Goal: Task Accomplishment & Management: Manage account settings

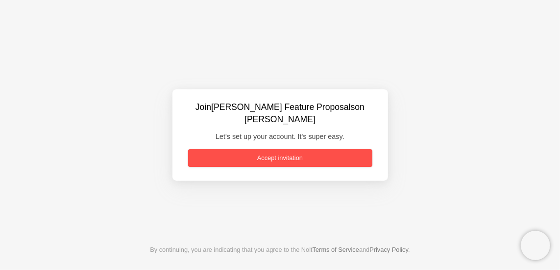
click at [281, 149] on link "Accept invitation" at bounding box center [280, 158] width 184 height 18
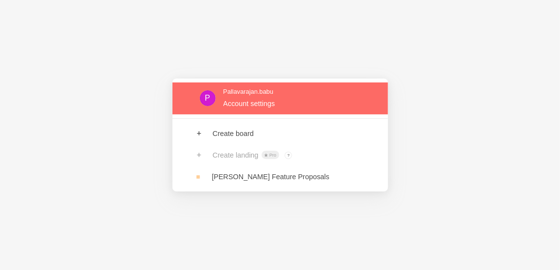
click at [326, 91] on link at bounding box center [281, 98] width 216 height 32
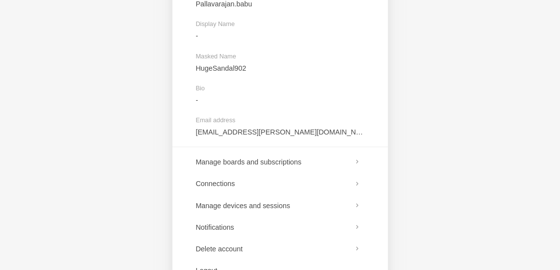
scroll to position [98, 0]
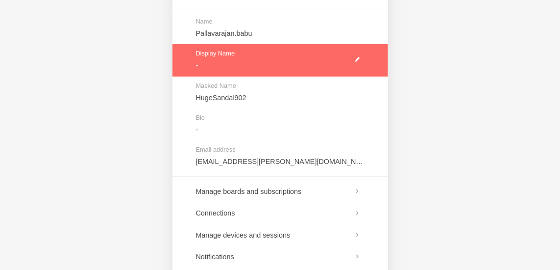
click at [358, 58] on link at bounding box center [281, 60] width 216 height 32
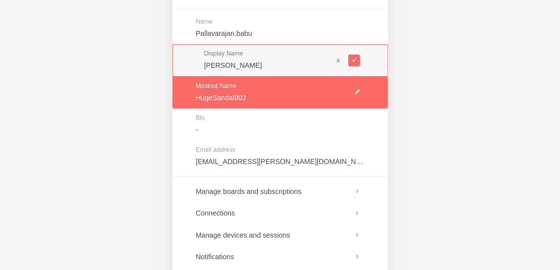
type input "Pallav"
click at [360, 89] on link at bounding box center [281, 92] width 216 height 32
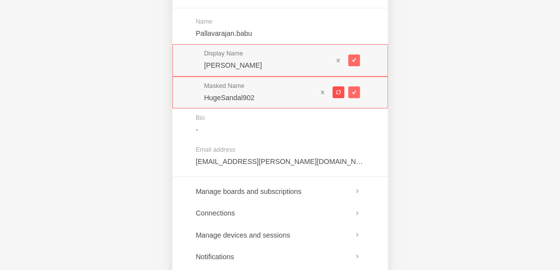
click at [339, 92] on span at bounding box center [338, 92] width 5 height 5
click at [338, 92] on span at bounding box center [338, 92] width 5 height 5
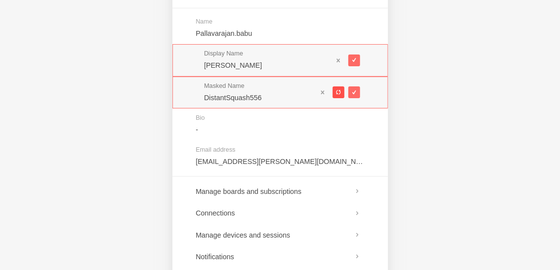
click at [338, 92] on span at bounding box center [338, 92] width 5 height 5
click at [337, 94] on span at bounding box center [338, 92] width 5 height 5
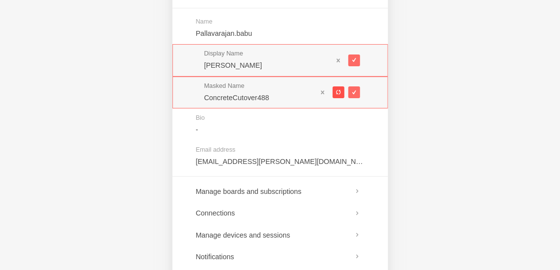
click at [337, 94] on span at bounding box center [338, 92] width 5 height 5
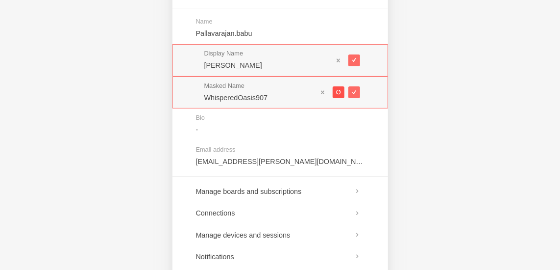
click at [337, 94] on span at bounding box center [338, 92] width 5 height 5
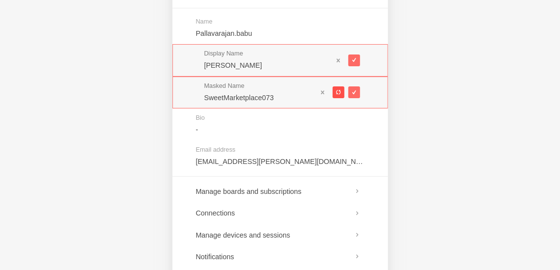
click at [337, 94] on span at bounding box center [338, 92] width 5 height 5
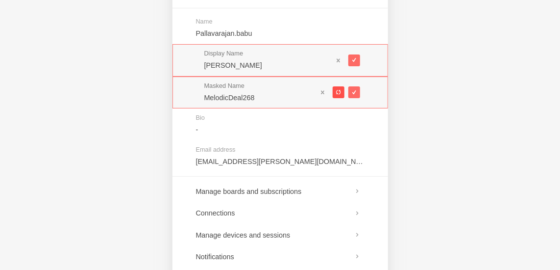
click at [337, 94] on span at bounding box center [338, 92] width 5 height 5
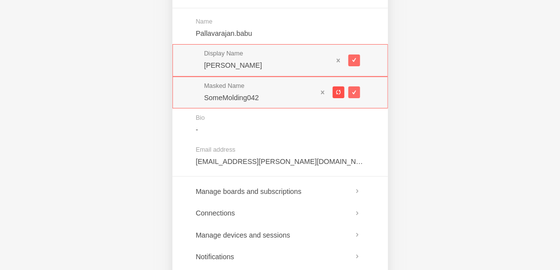
click at [337, 94] on span at bounding box center [338, 92] width 5 height 5
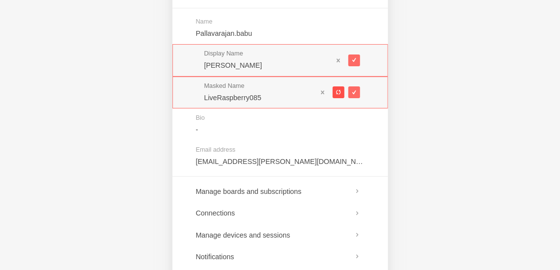
click at [337, 94] on span at bounding box center [338, 92] width 5 height 5
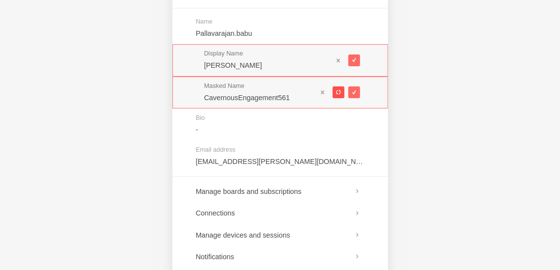
click at [337, 94] on span at bounding box center [338, 92] width 5 height 5
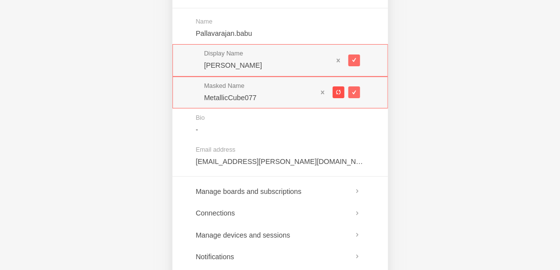
click at [337, 94] on span at bounding box center [338, 92] width 5 height 5
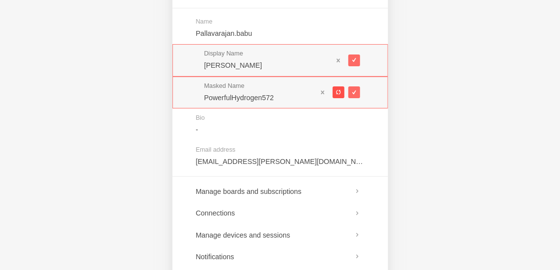
click at [337, 94] on span at bounding box center [338, 92] width 5 height 5
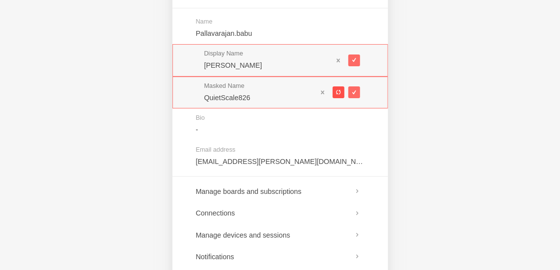
click at [338, 91] on span at bounding box center [338, 92] width 5 height 5
click at [334, 89] on button at bounding box center [339, 92] width 12 height 12
click at [335, 89] on button at bounding box center [339, 92] width 12 height 12
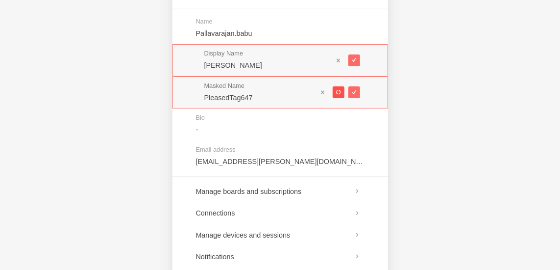
click at [335, 89] on button at bounding box center [339, 92] width 12 height 12
click at [336, 90] on span at bounding box center [338, 92] width 5 height 5
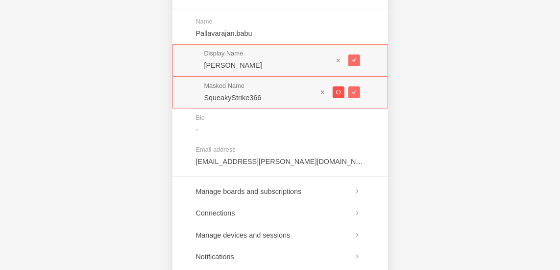
click at [336, 90] on span at bounding box center [338, 92] width 5 height 5
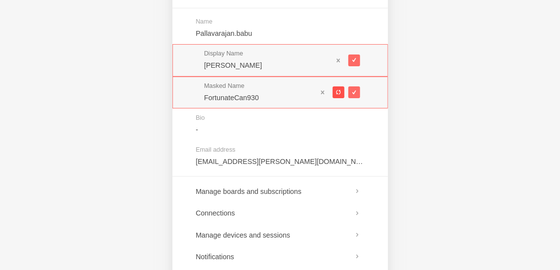
click at [336, 90] on span at bounding box center [338, 92] width 5 height 5
click at [341, 91] on span at bounding box center [338, 92] width 5 height 5
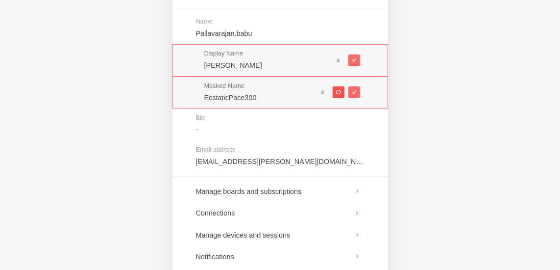
click at [341, 91] on span at bounding box center [338, 92] width 5 height 5
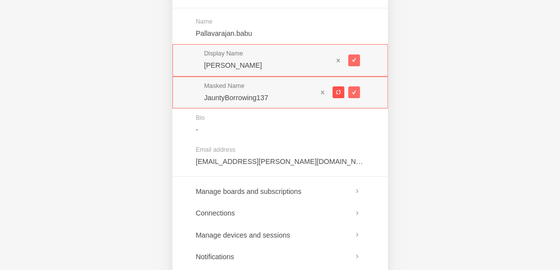
click at [341, 91] on span at bounding box center [338, 92] width 5 height 5
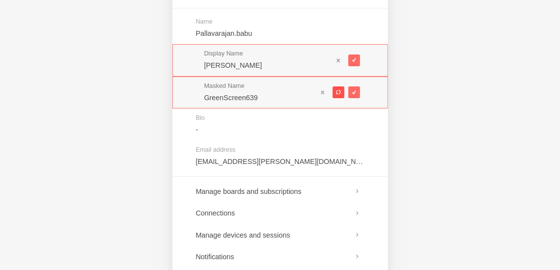
click at [341, 91] on span at bounding box center [338, 92] width 5 height 5
click at [339, 90] on span at bounding box center [338, 92] width 5 height 5
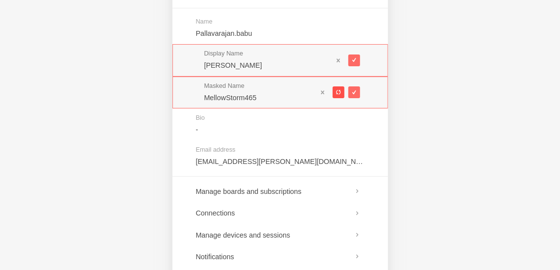
click at [339, 90] on span at bounding box center [338, 92] width 5 height 5
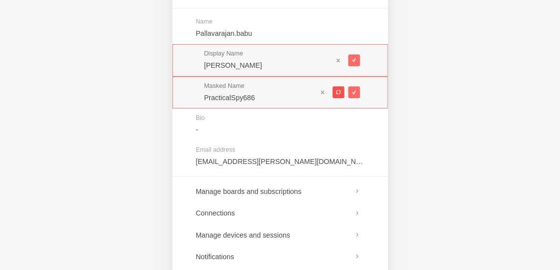
click at [339, 90] on span at bounding box center [338, 92] width 5 height 5
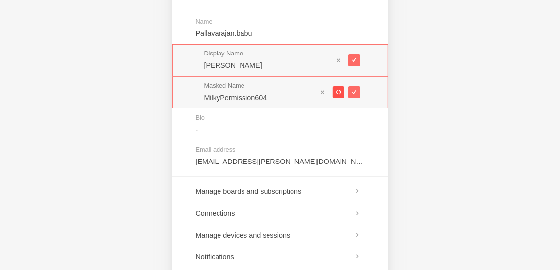
click at [339, 90] on span at bounding box center [338, 92] width 5 height 5
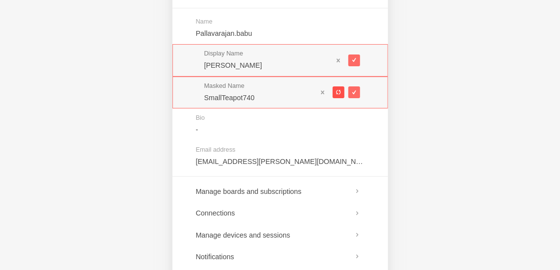
click at [339, 90] on span at bounding box center [338, 92] width 5 height 5
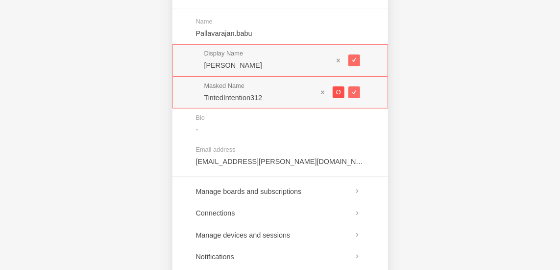
click at [339, 91] on span at bounding box center [338, 92] width 5 height 5
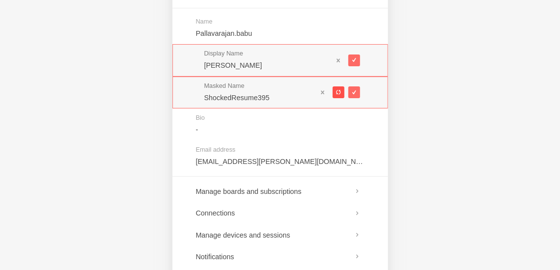
click at [339, 91] on span at bounding box center [338, 92] width 5 height 5
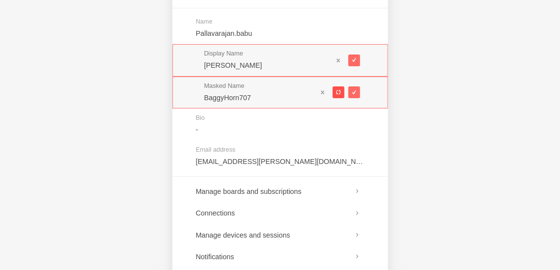
click at [339, 91] on span at bounding box center [338, 92] width 5 height 5
type input "PresentThing040"
click at [353, 90] on span at bounding box center [354, 92] width 5 height 5
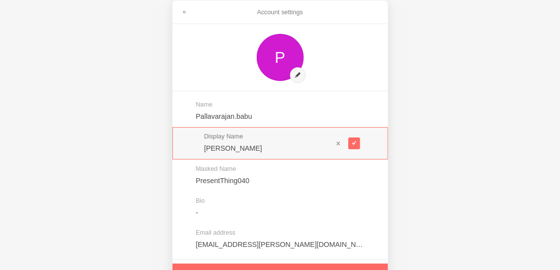
scroll to position [0, 0]
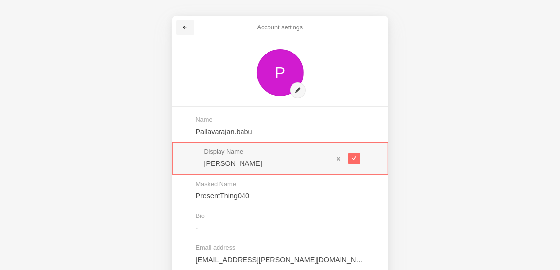
click at [177, 26] on link at bounding box center [185, 28] width 18 height 16
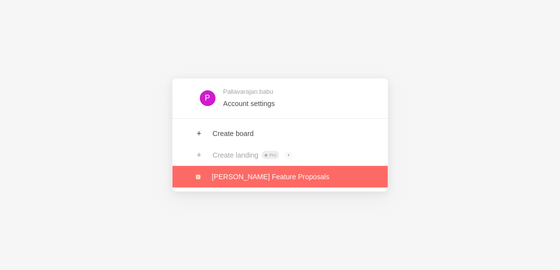
click at [244, 185] on link at bounding box center [281, 177] width 216 height 22
